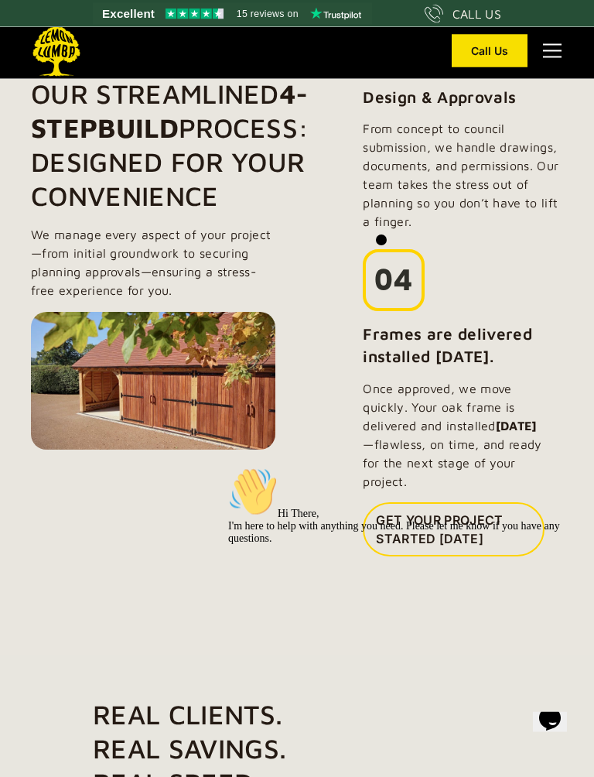
scroll to position [1611, 0]
click at [558, 690] on icon "$i18n('chat', 'chat_widget')" at bounding box center [551, 718] width 22 height 23
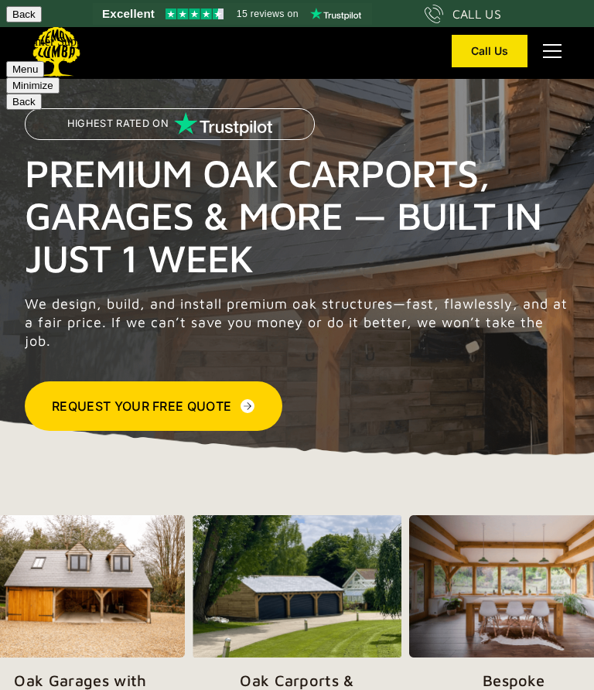
click at [0, 0] on textarea at bounding box center [0, 0] width 0 height 0
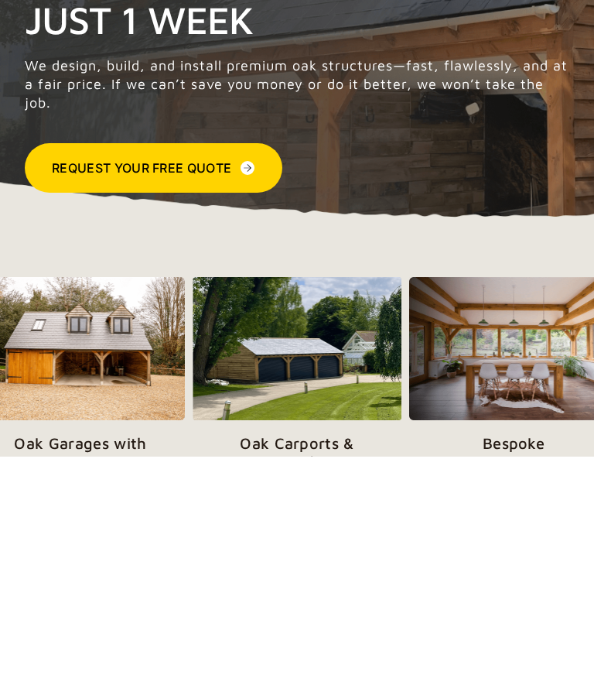
type textarea "**********"
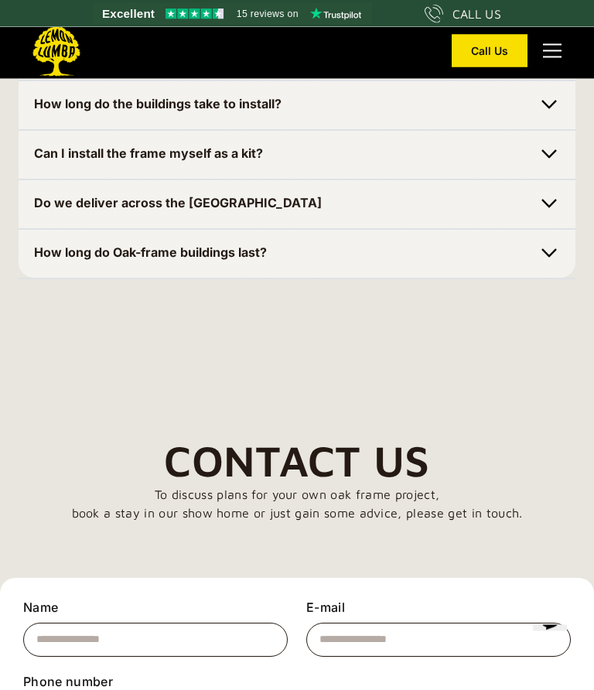
scroll to position [5568, 0]
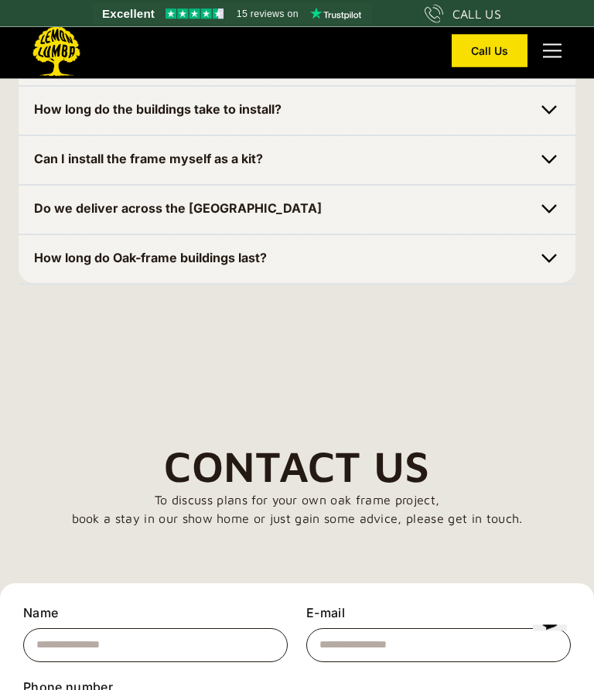
click at [556, 629] on icon "$i18n('chat', 'chat_widget')" at bounding box center [551, 617] width 22 height 23
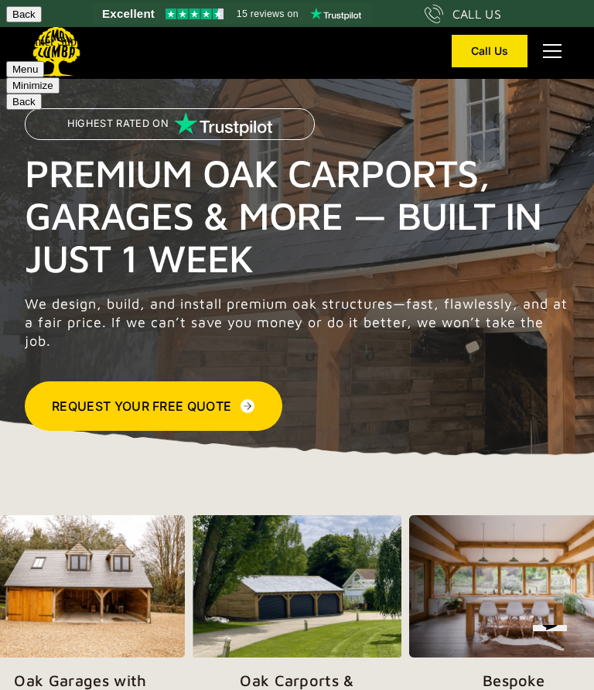
scroll to position [5569, 0]
